Goal: Information Seeking & Learning: Learn about a topic

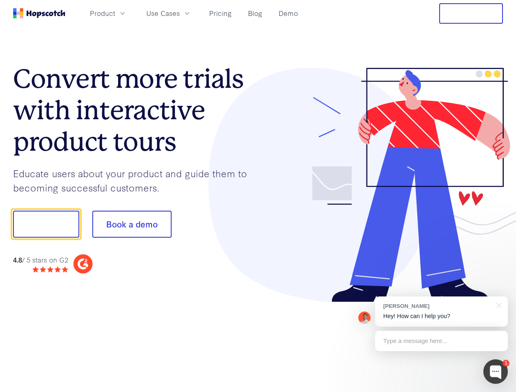
click at [258, 196] on div at bounding box center [380, 185] width 245 height 235
click at [115, 13] on span "Product" at bounding box center [102, 13] width 25 height 10
click at [180, 13] on span "Use Cases" at bounding box center [163, 13] width 34 height 10
click at [471, 13] on button "Free Trial" at bounding box center [471, 13] width 64 height 20
click at [46, 224] on button "Show me!" at bounding box center [46, 224] width 66 height 27
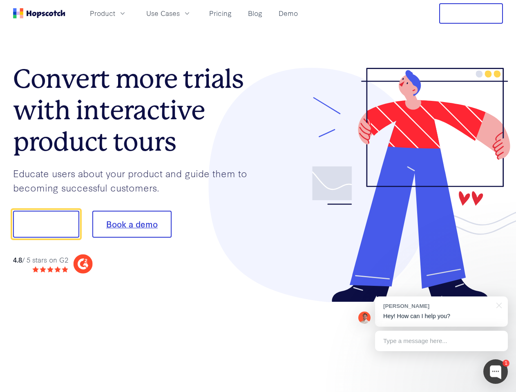
click at [132, 224] on button "Book a demo" at bounding box center [131, 224] width 79 height 27
click at [496, 372] on div at bounding box center [495, 372] width 25 height 25
click at [441, 312] on div "[PERSON_NAME] Hey! How can I help you?" at bounding box center [441, 312] width 133 height 30
click at [498, 305] on div at bounding box center [431, 223] width 153 height 272
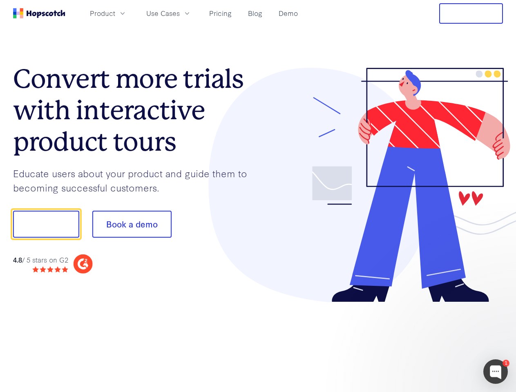
click at [441, 341] on div at bounding box center [431, 278] width 153 height 163
